Goal: Information Seeking & Learning: Learn about a topic

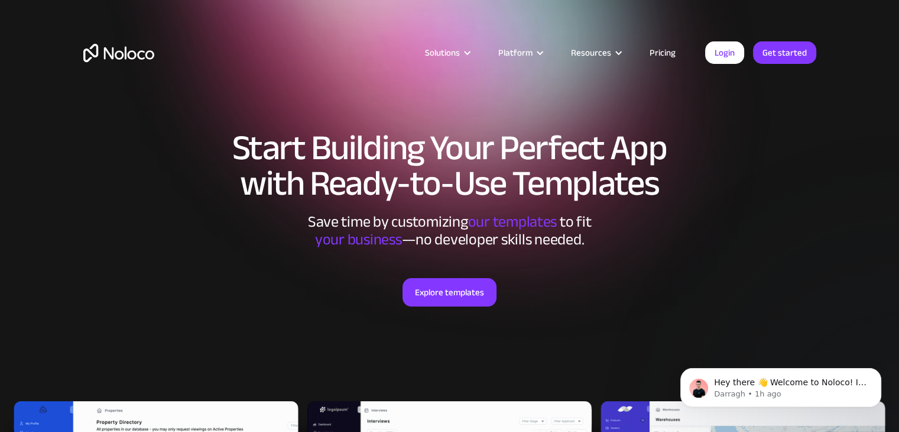
click at [674, 51] on link "Pricing" at bounding box center [663, 52] width 56 height 15
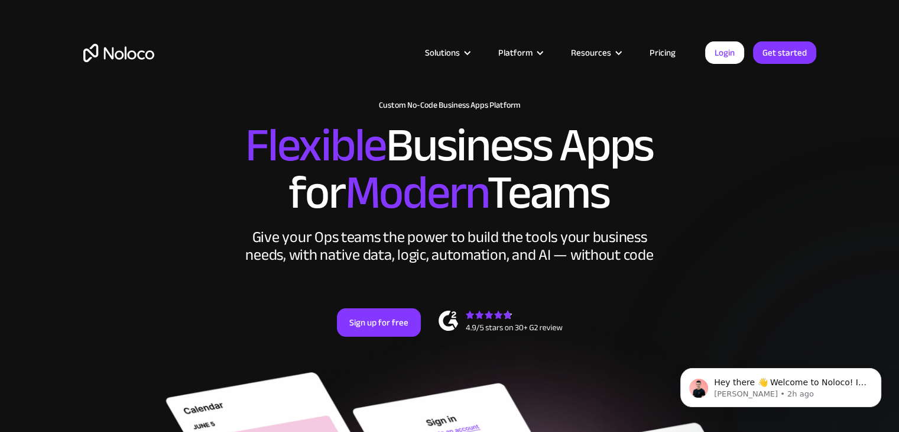
click at [662, 53] on link "Pricing" at bounding box center [663, 52] width 56 height 15
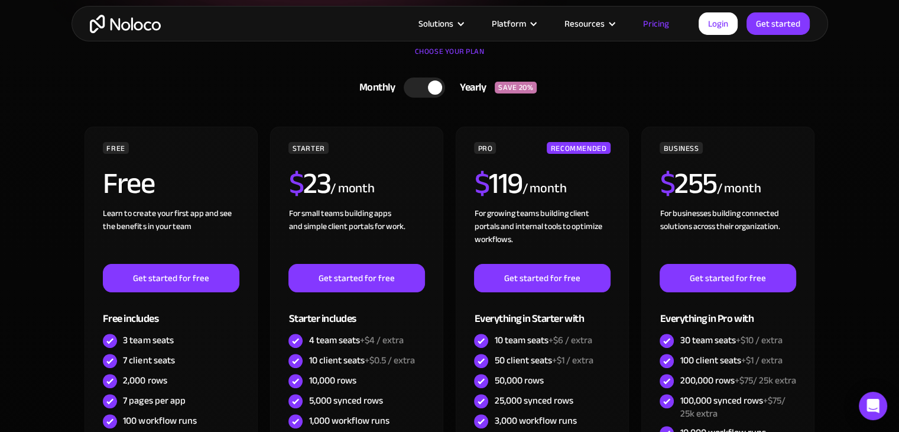
scroll to position [296, 0]
